Goal: Task Accomplishment & Management: Complete application form

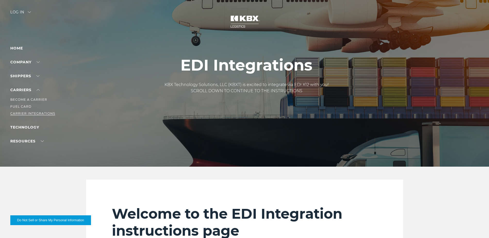
click at [35, 115] on link "Carrier Integrations" at bounding box center [32, 114] width 45 height 4
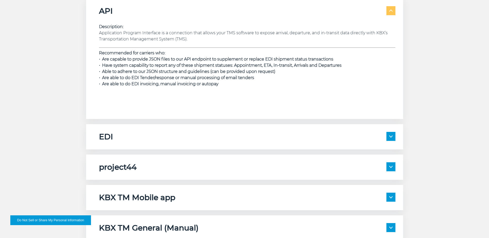
scroll to position [799, 0]
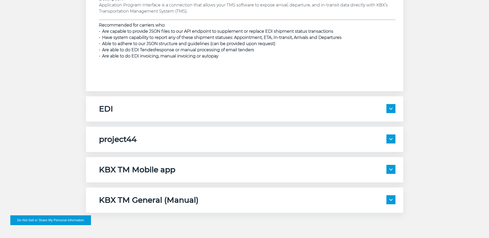
click at [390, 202] on span at bounding box center [390, 199] width 9 height 9
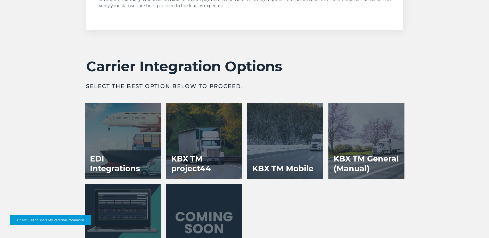
scroll to position [1056, 0]
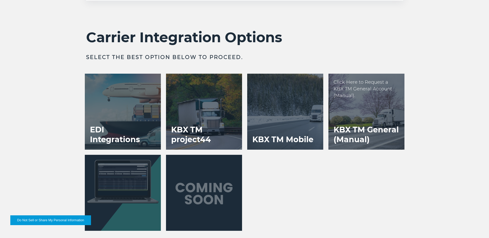
click at [356, 117] on div at bounding box center [366, 112] width 76 height 76
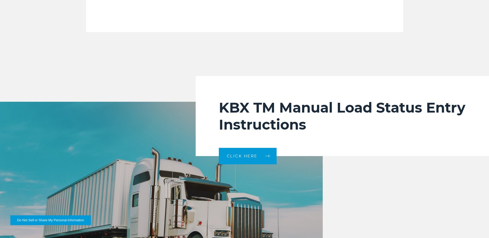
scroll to position [1031, 0]
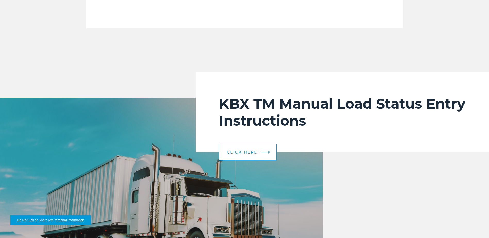
click at [229, 153] on span "CLICK HERE" at bounding box center [242, 152] width 31 height 4
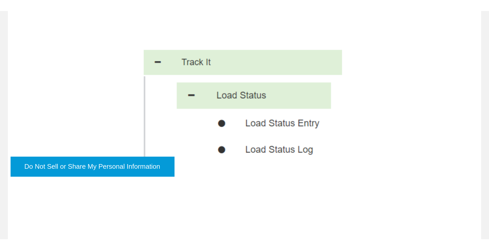
scroll to position [208, 0]
